Goal: Find specific page/section: Find specific page/section

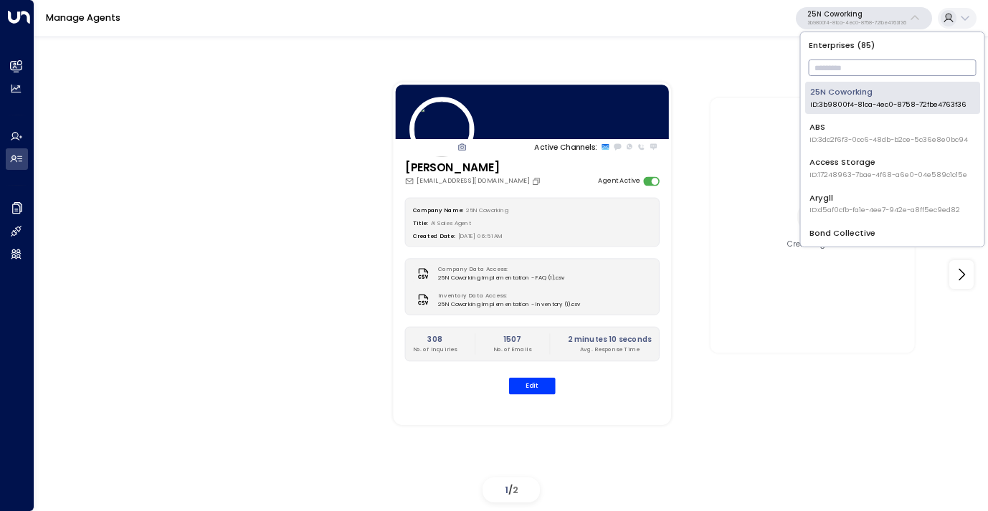
click at [829, 74] on input "text" at bounding box center [892, 68] width 168 height 24
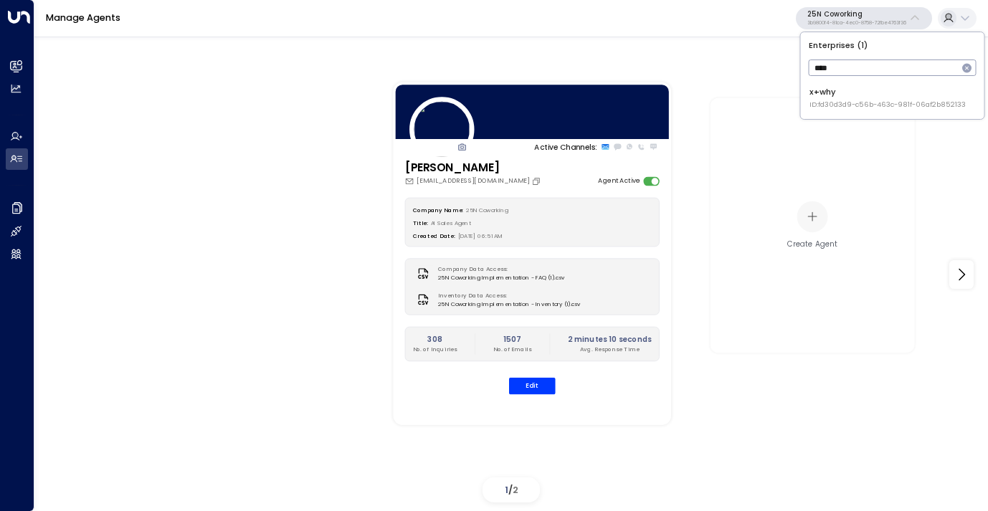
type input "****"
click at [840, 105] on span "ID: fd30d3d9-c56b-463c-981f-06af2b852133" at bounding box center [887, 105] width 156 height 10
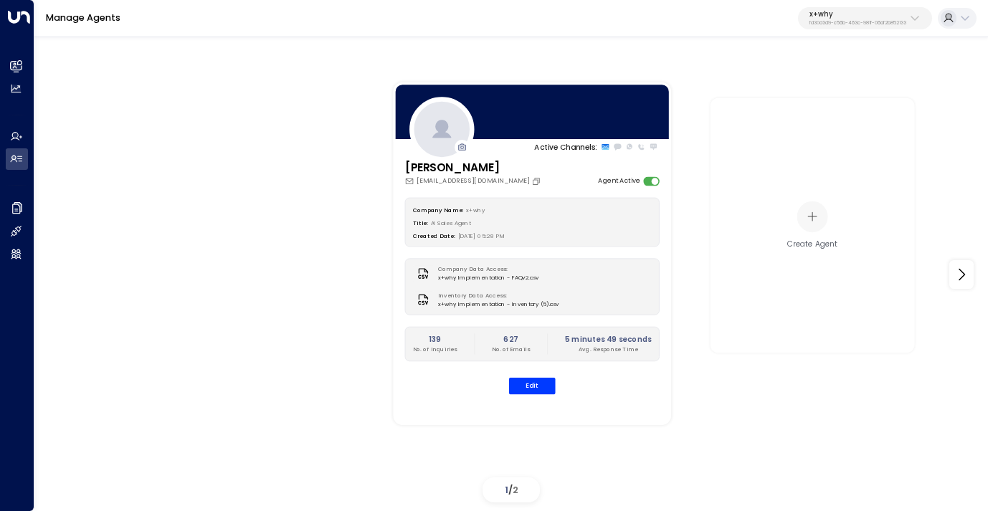
click at [864, 16] on p "x+why" at bounding box center [857, 14] width 97 height 9
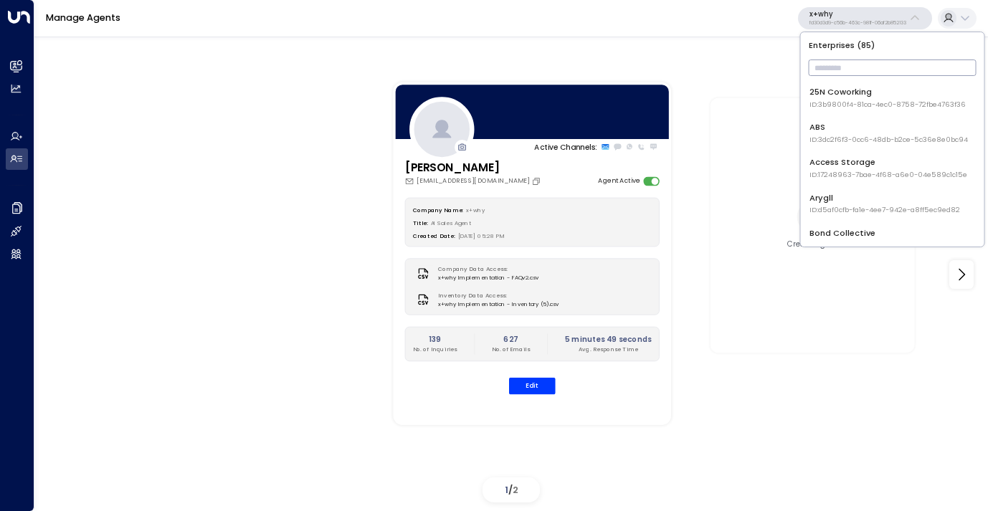
click at [848, 61] on input "text" at bounding box center [892, 68] width 168 height 24
type input "****"
click at [842, 126] on div "Uniti Demos ID: 4c025b01-9fa0-46ff-ab3a-a620b886896e" at bounding box center [889, 133] width 161 height 24
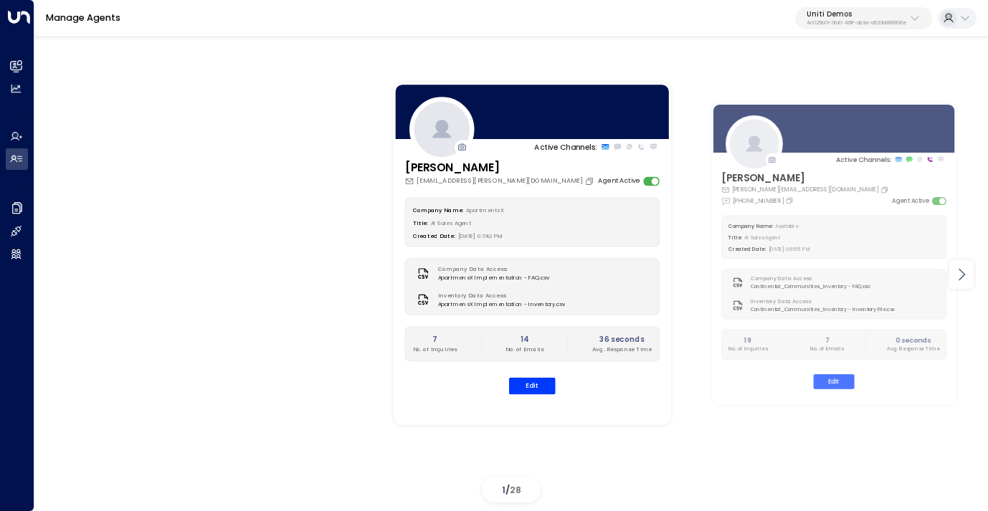
click at [961, 278] on icon at bounding box center [961, 274] width 17 height 17
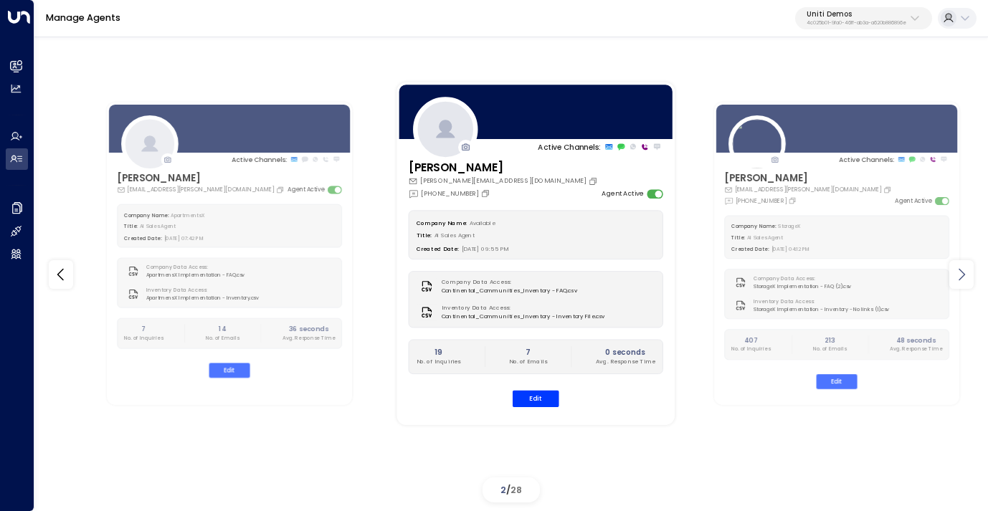
click at [961, 278] on icon at bounding box center [961, 274] width 17 height 17
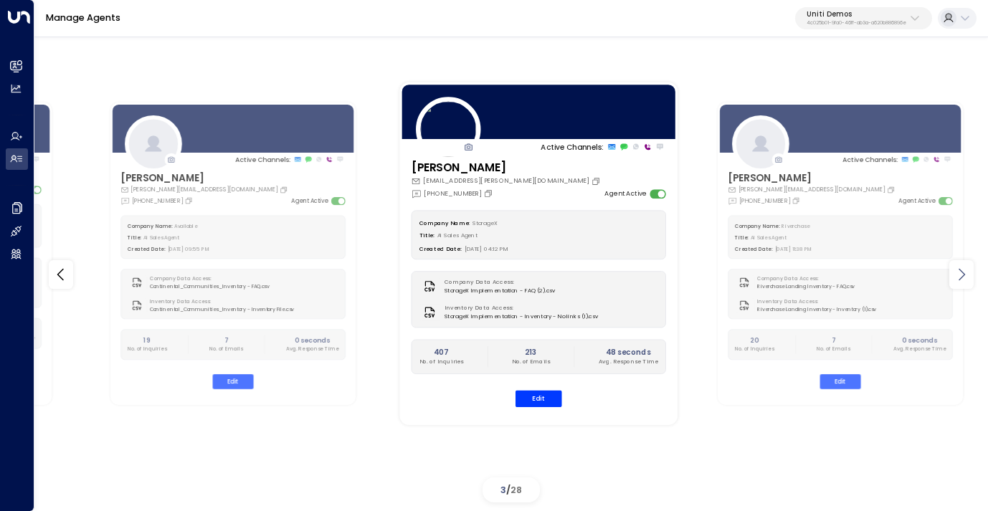
click at [961, 278] on icon at bounding box center [961, 274] width 17 height 17
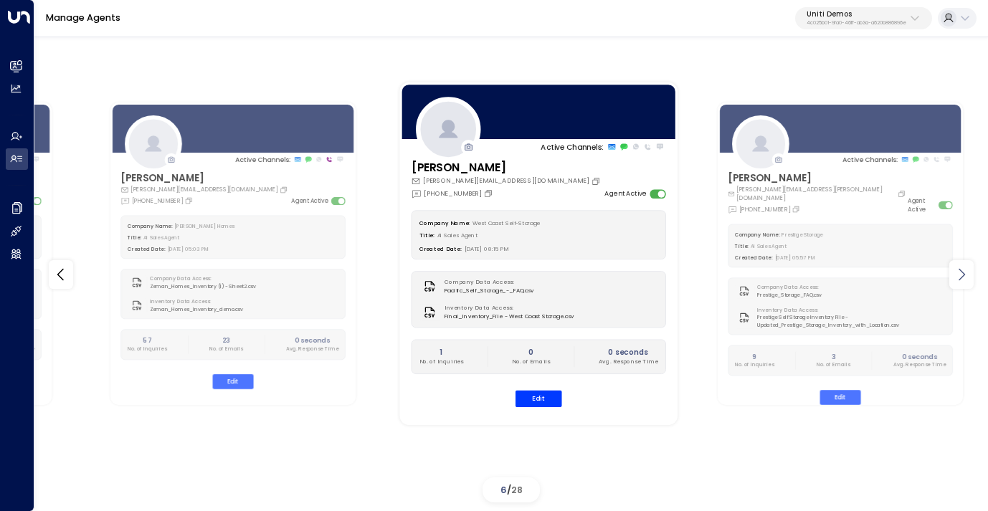
click at [961, 278] on icon at bounding box center [961, 275] width 6 height 12
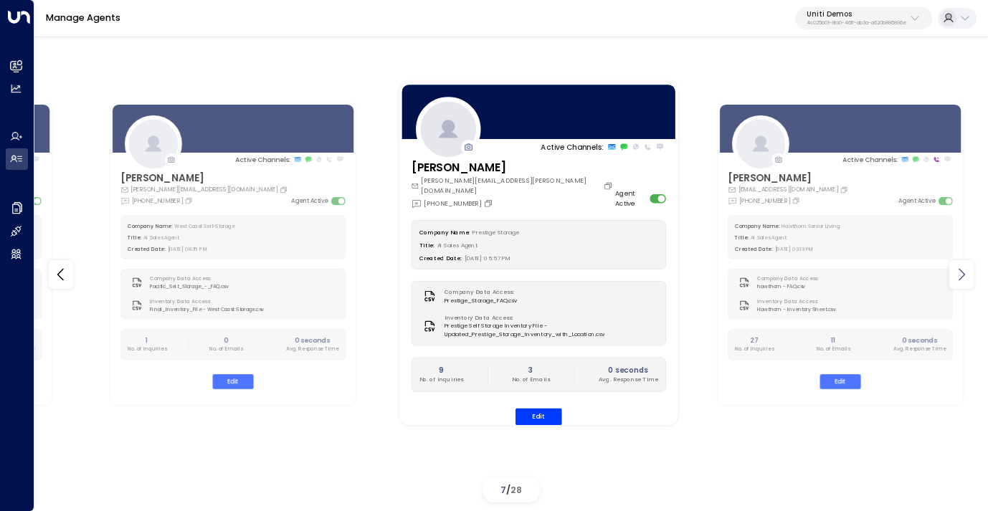
click at [961, 278] on icon at bounding box center [961, 275] width 6 height 12
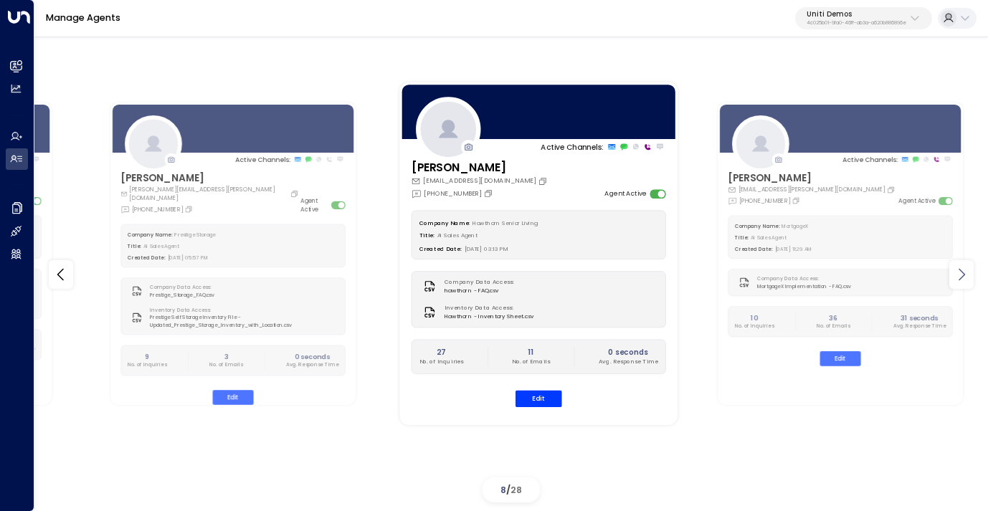
click at [961, 278] on icon at bounding box center [961, 275] width 6 height 12
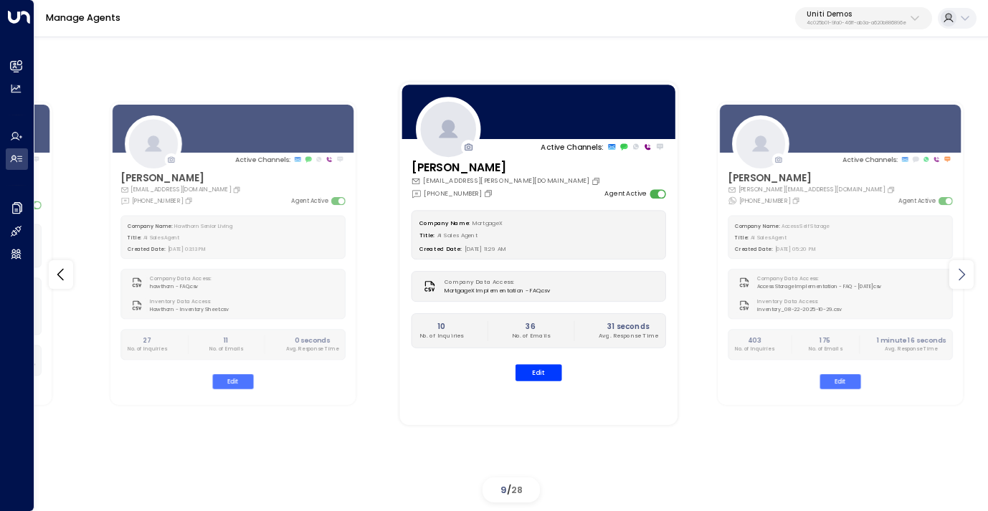
click at [961, 278] on icon at bounding box center [961, 275] width 6 height 12
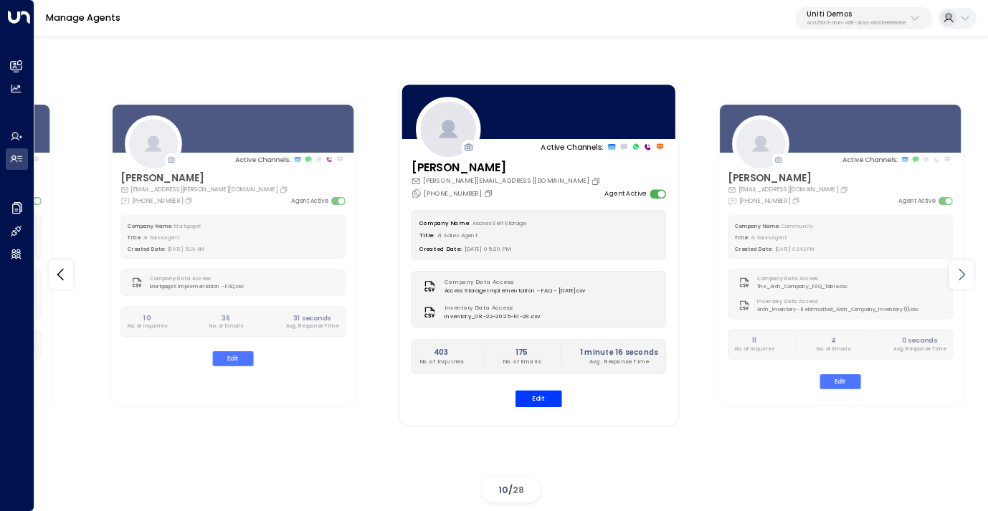
click at [961, 278] on icon at bounding box center [961, 275] width 6 height 12
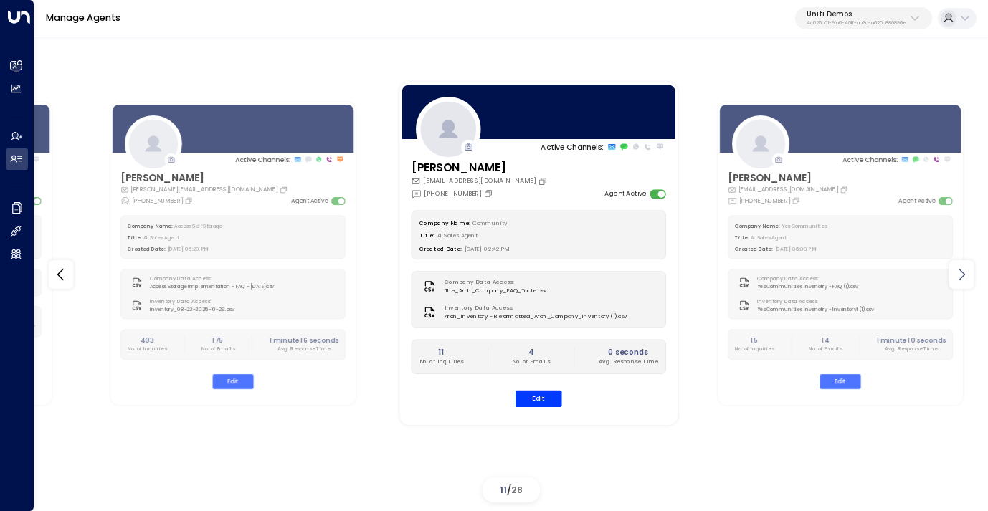
click at [961, 278] on icon at bounding box center [961, 275] width 6 height 12
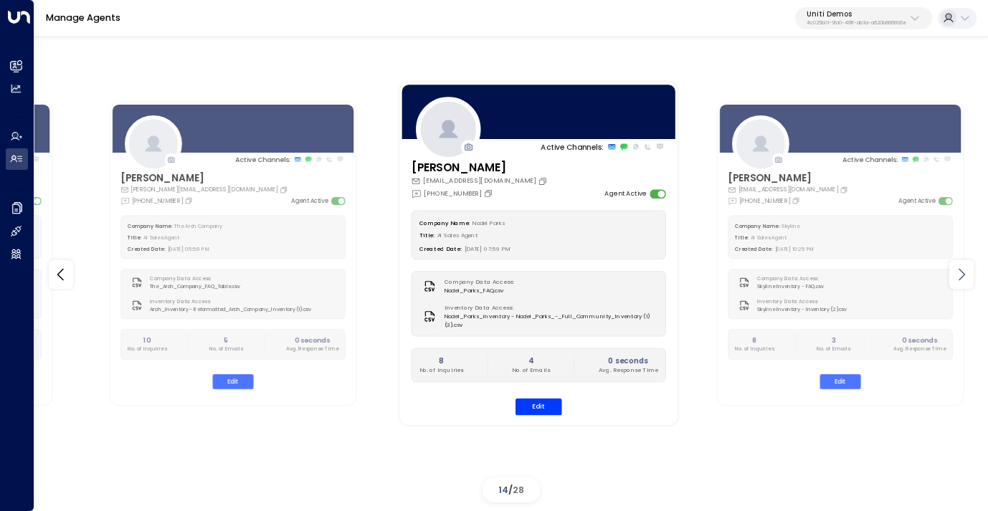
click at [961, 278] on icon at bounding box center [961, 275] width 6 height 12
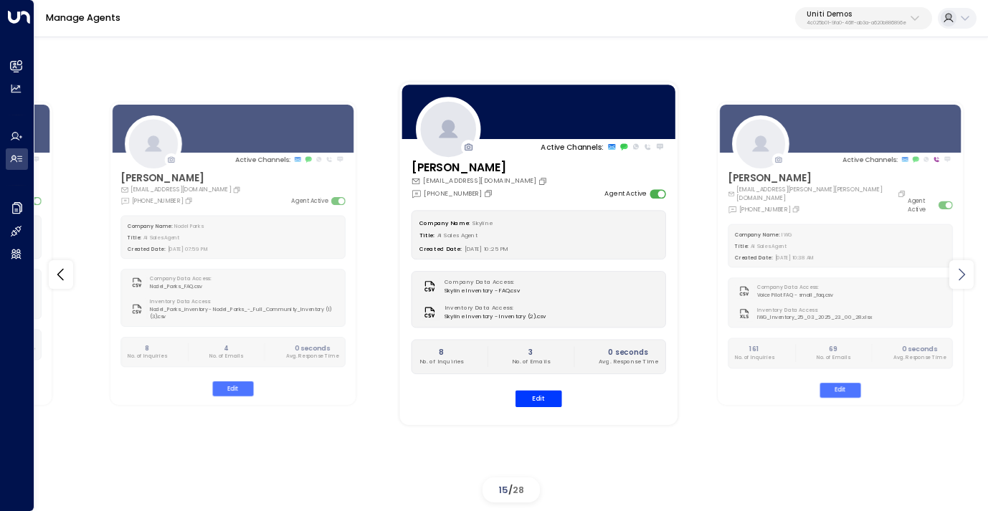
click at [961, 278] on icon at bounding box center [961, 275] width 6 height 12
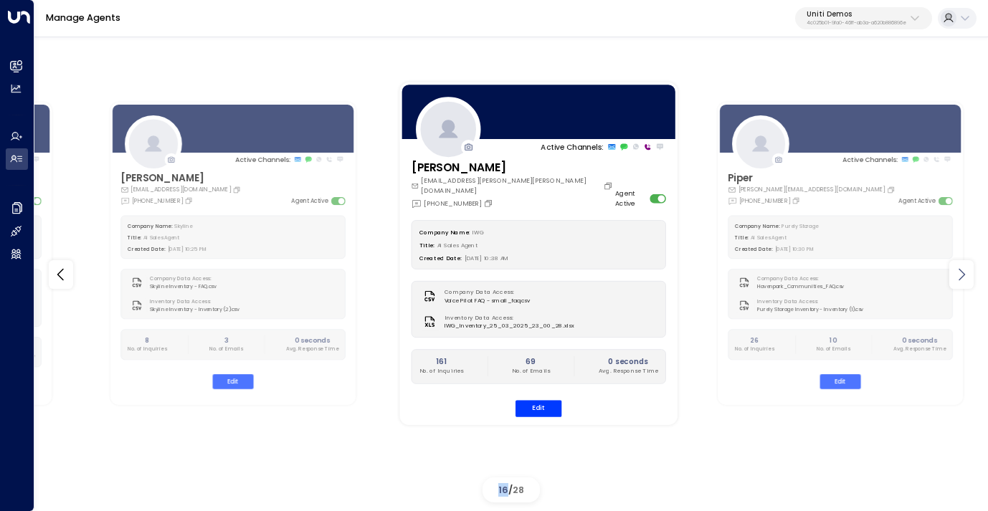
click at [961, 278] on icon at bounding box center [961, 275] width 6 height 12
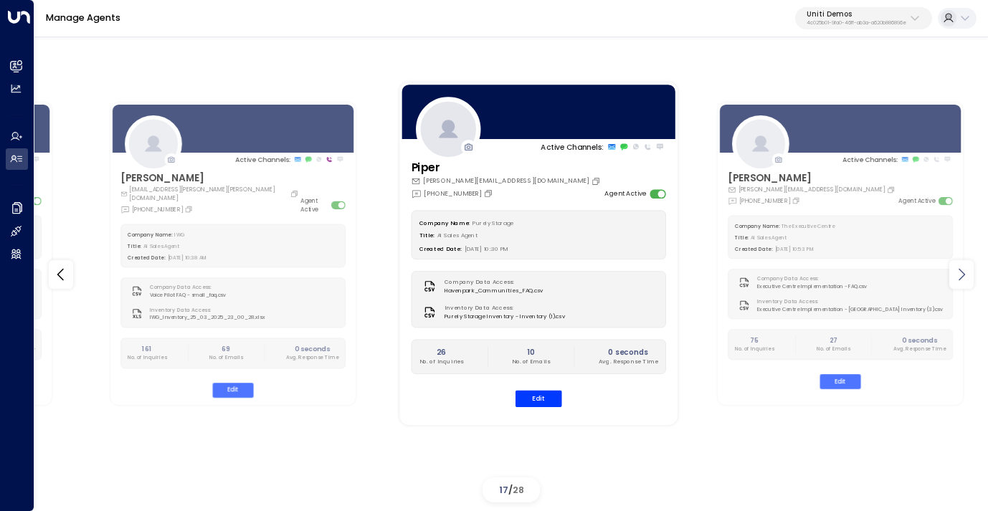
click at [961, 278] on icon at bounding box center [961, 275] width 6 height 12
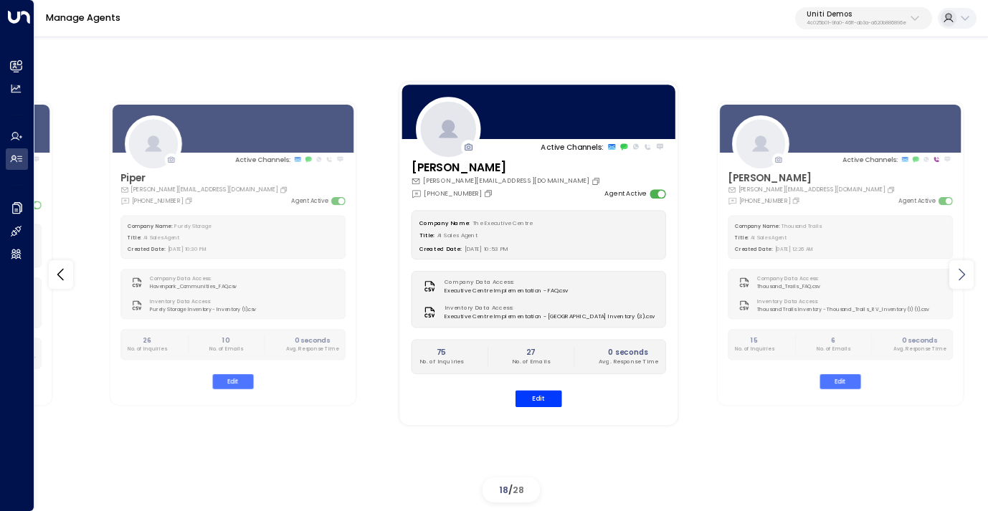
click at [961, 278] on icon at bounding box center [961, 275] width 6 height 12
click at [961, 279] on icon at bounding box center [961, 274] width 17 height 17
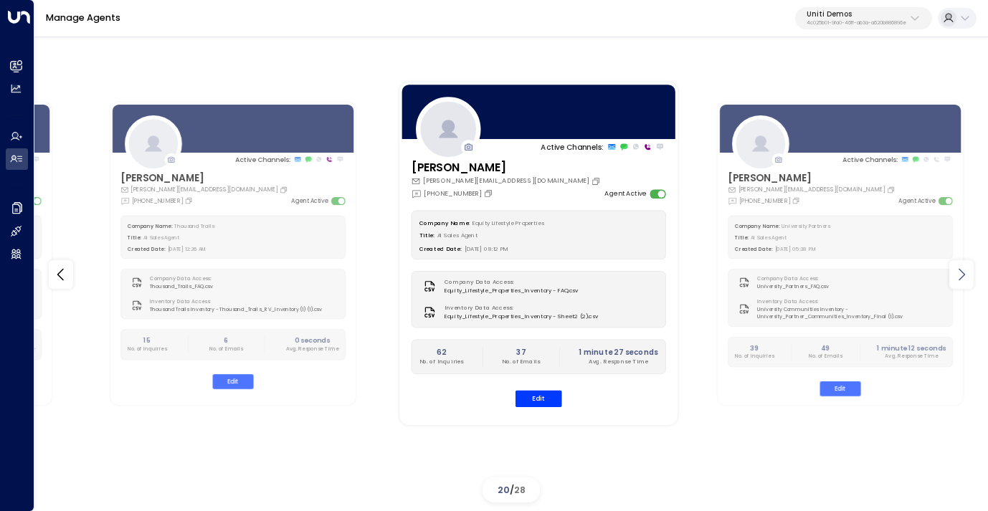
click at [961, 279] on icon at bounding box center [961, 274] width 17 height 17
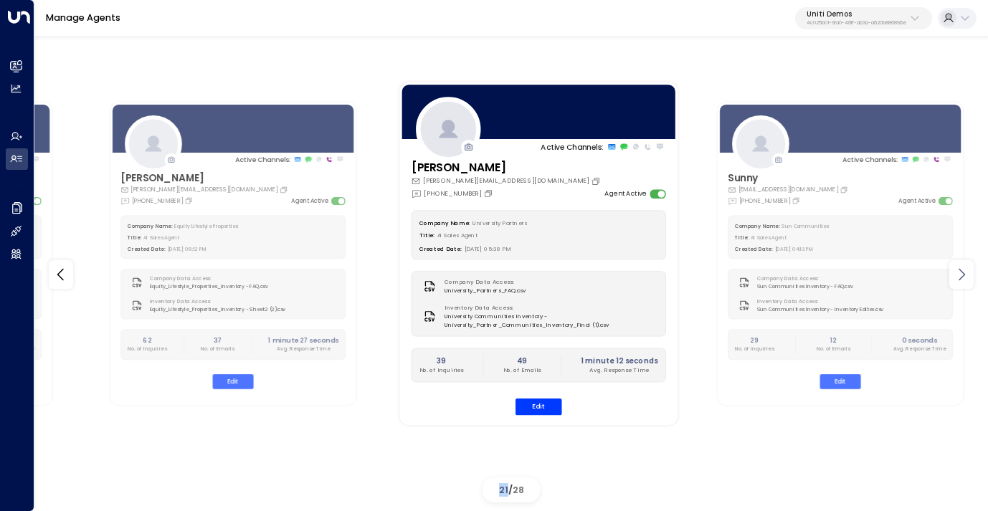
click at [961, 279] on icon at bounding box center [961, 274] width 17 height 17
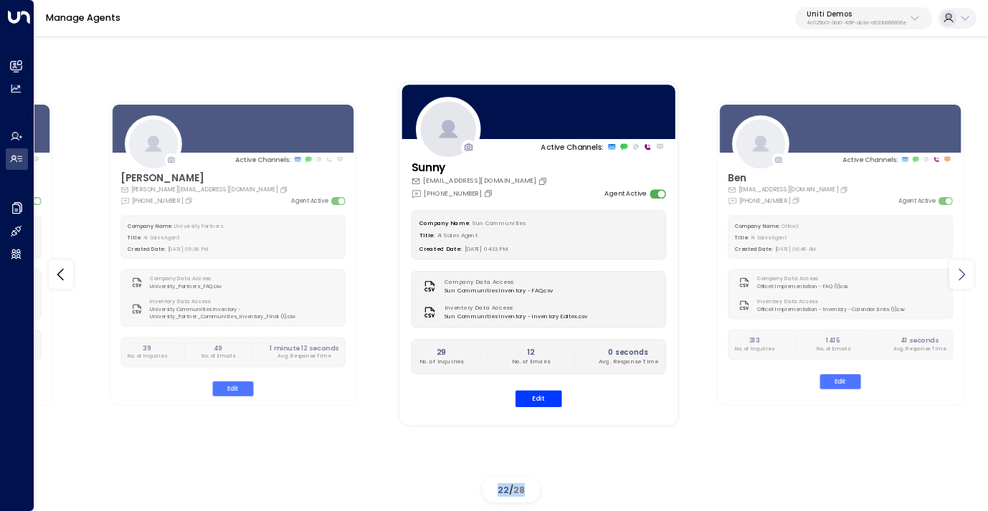
click at [961, 279] on icon at bounding box center [961, 274] width 17 height 17
